Goal: Check status: Check status

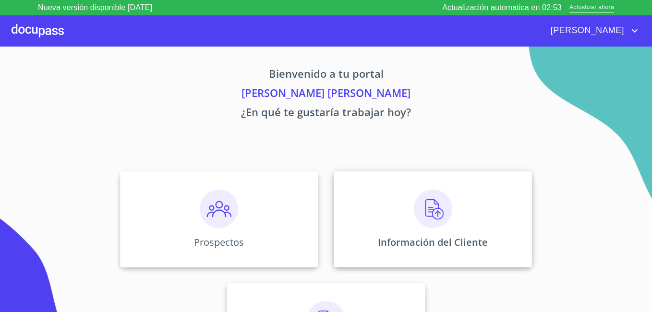
click at [394, 205] on div "Información del Cliente" at bounding box center [433, 219] width 198 height 96
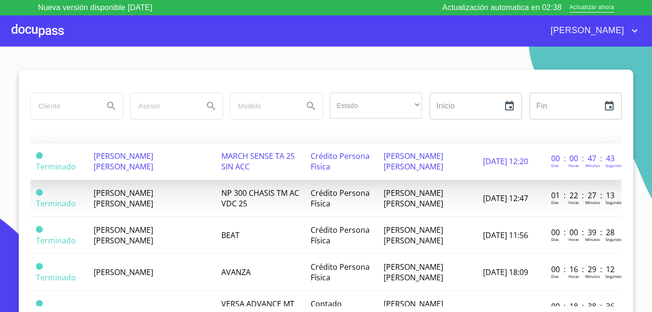
scroll to position [768, 0]
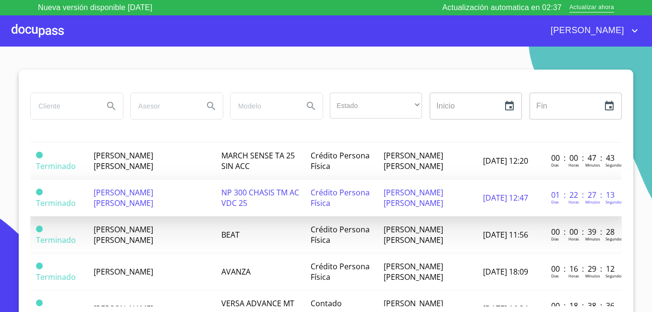
click at [142, 195] on span "[PERSON_NAME] [PERSON_NAME]" at bounding box center [124, 197] width 60 height 21
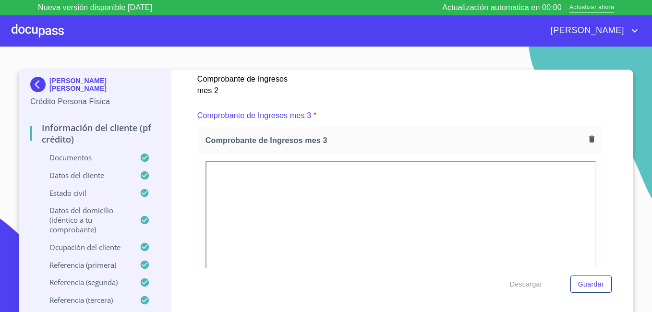
scroll to position [1921, 0]
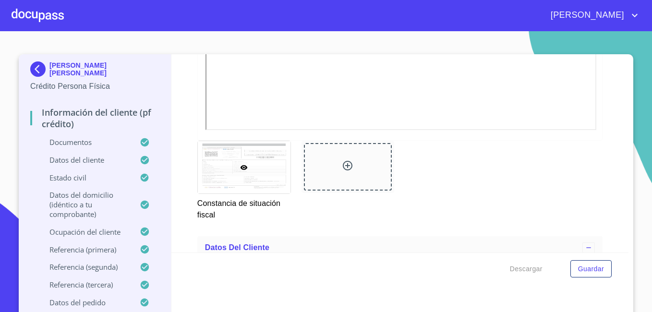
scroll to position [2785, 0]
